Goal: Task Accomplishment & Management: Manage account settings

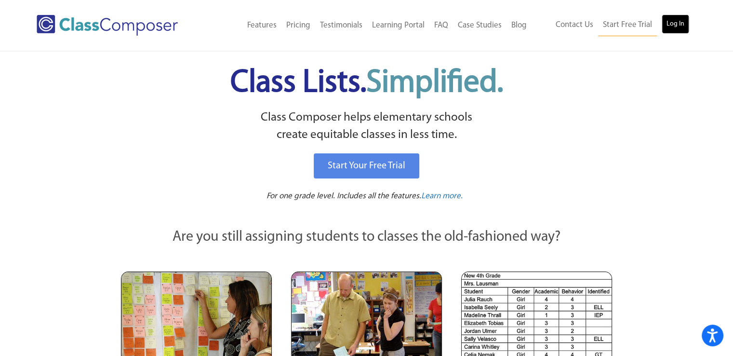
click at [673, 30] on link "Log In" at bounding box center [675, 23] width 27 height 19
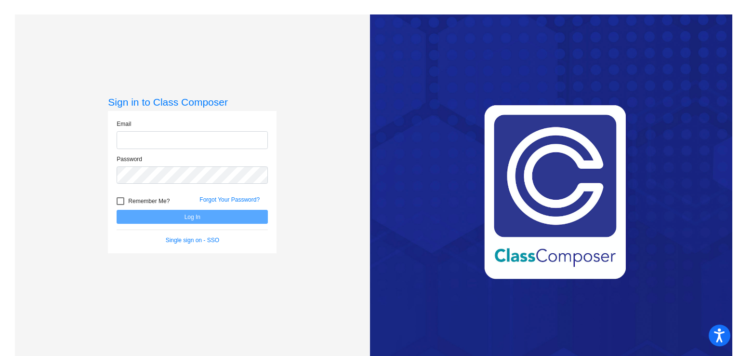
click at [237, 144] on input "email" at bounding box center [192, 140] width 151 height 18
type input "pweckerle@wcskids.net"
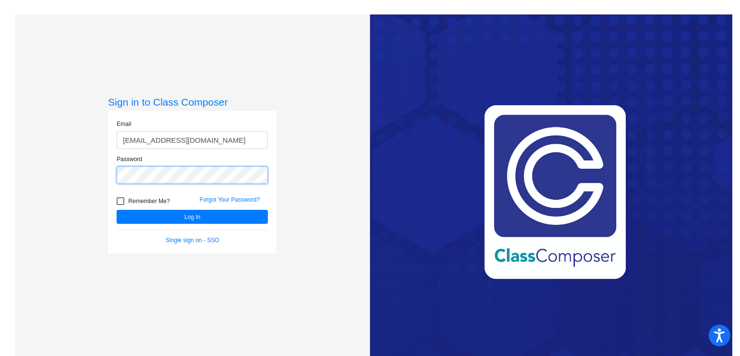
click at [117, 210] on button "Log In" at bounding box center [192, 217] width 151 height 14
